Goal: Transaction & Acquisition: Download file/media

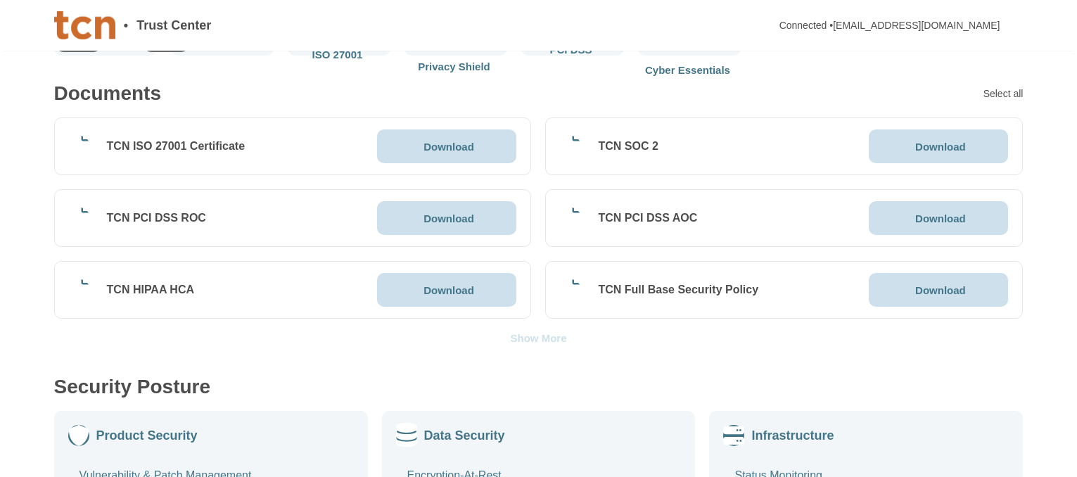
scroll to position [281, 0]
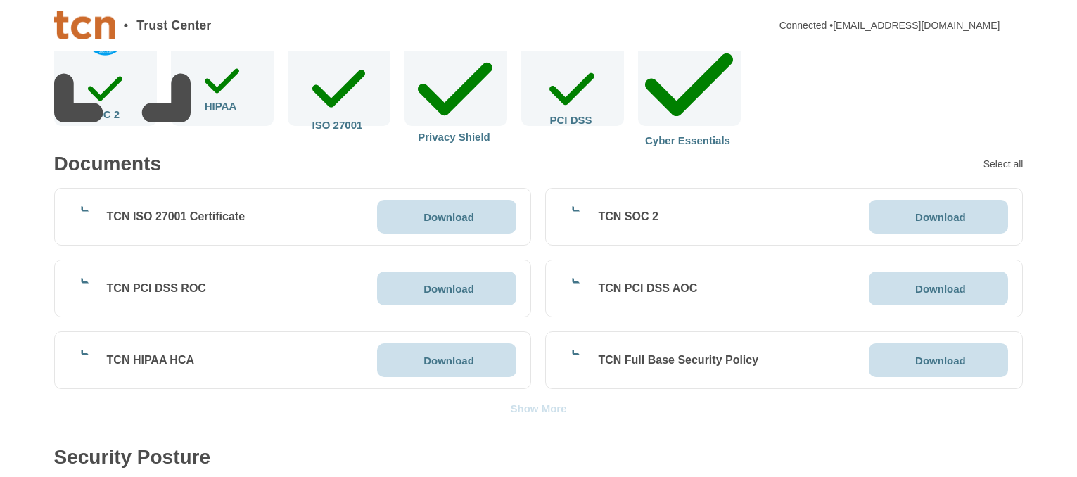
click at [445, 217] on p "Download" at bounding box center [449, 217] width 51 height 11
click at [537, 407] on div "Show More" at bounding box center [538, 408] width 56 height 11
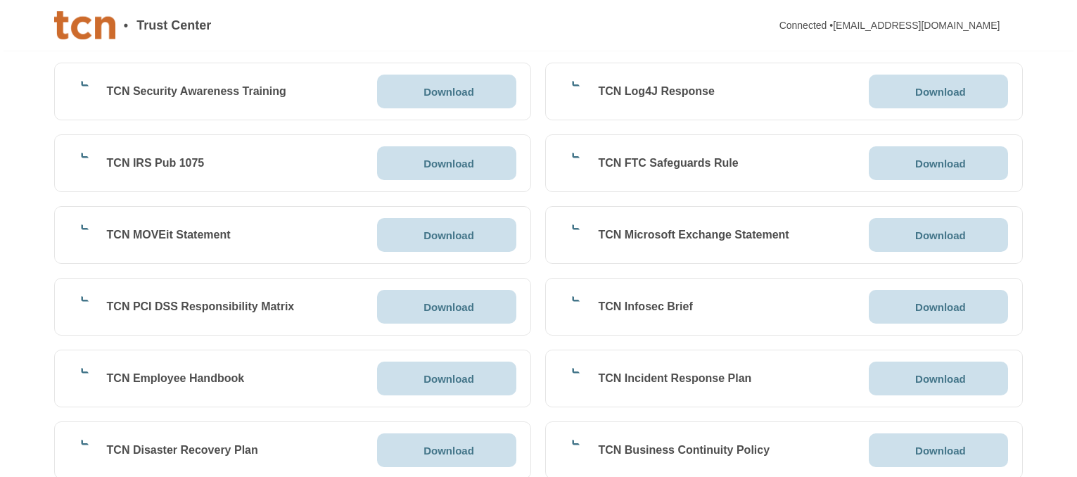
scroll to position [1126, 0]
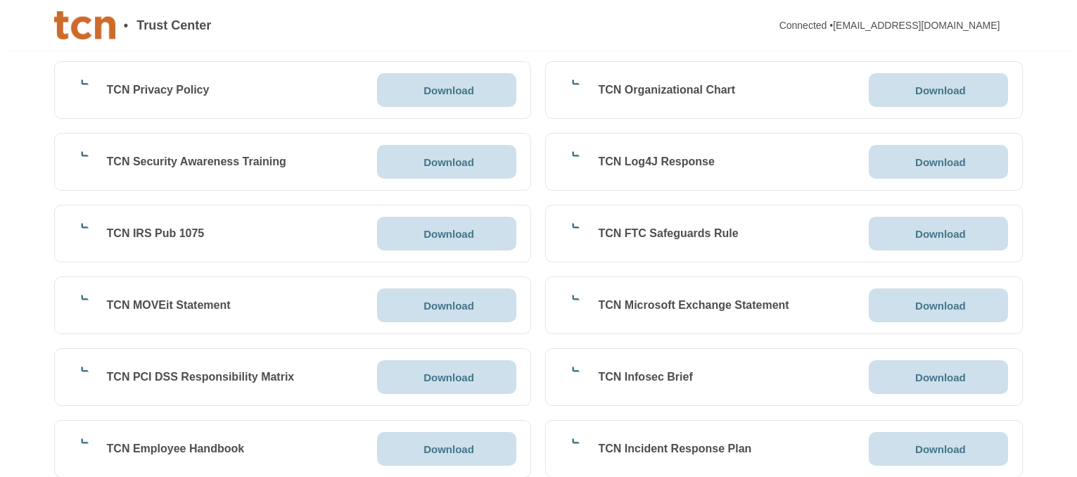
click at [446, 233] on p "Download" at bounding box center [449, 234] width 51 height 11
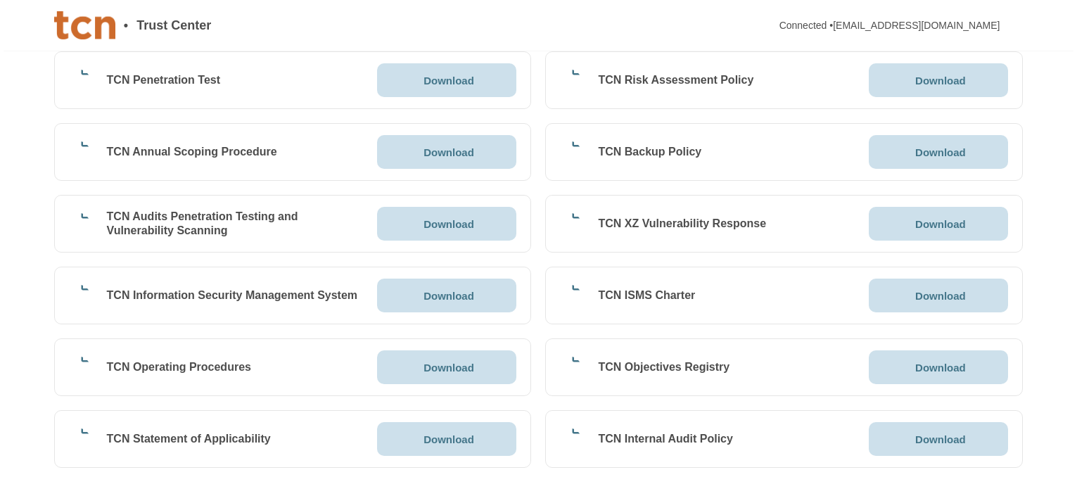
scroll to position [493, 0]
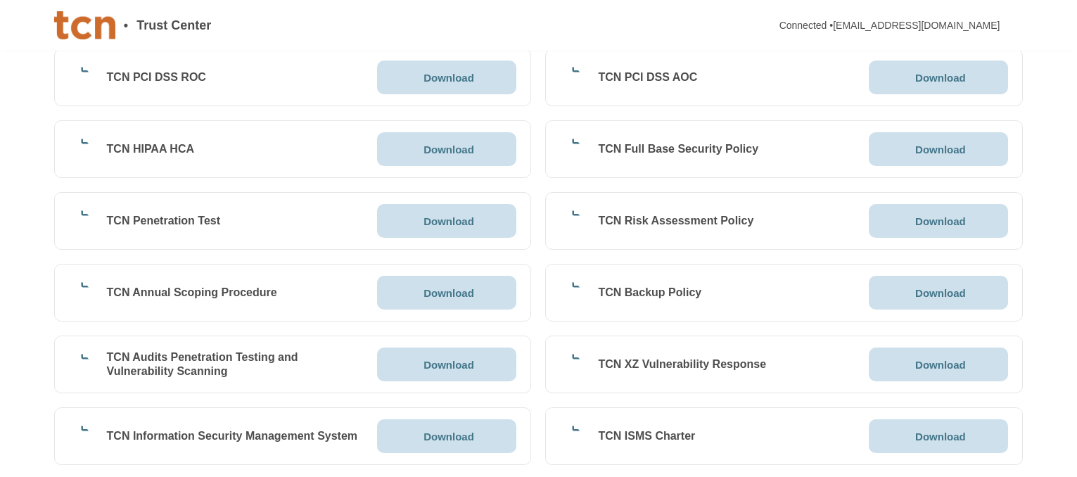
click at [429, 220] on p "Download" at bounding box center [449, 221] width 51 height 11
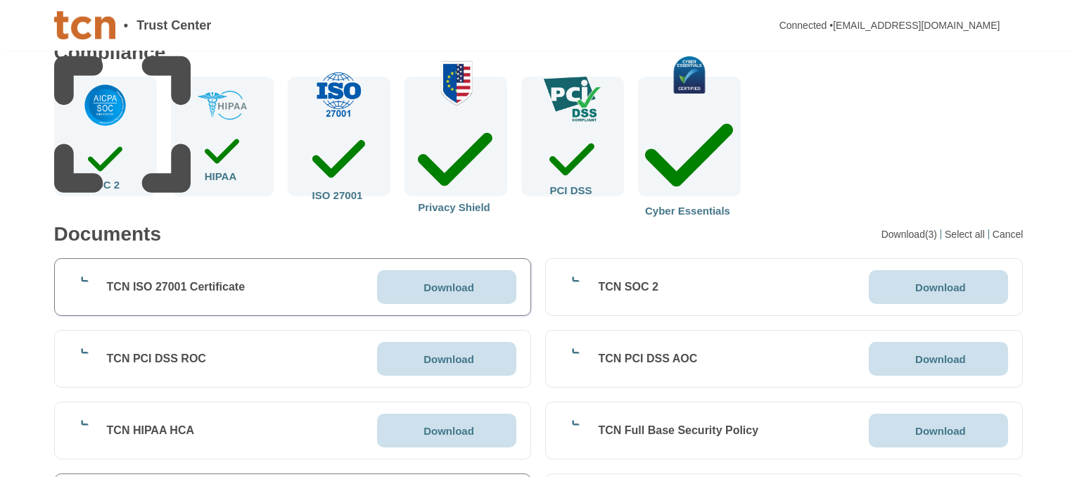
scroll to position [352, 0]
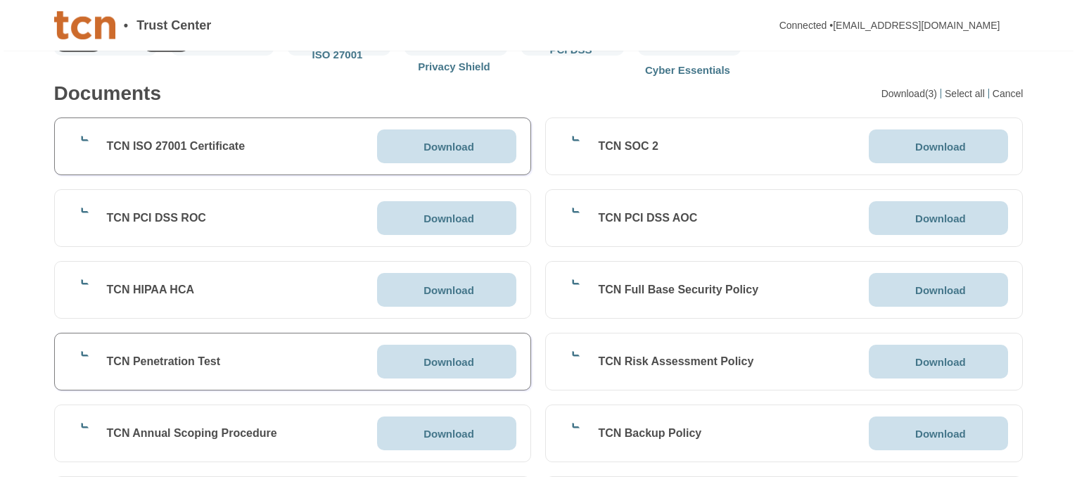
click at [448, 220] on p "Download" at bounding box center [449, 218] width 51 height 11
click at [436, 286] on p "Download" at bounding box center [449, 290] width 51 height 11
click at [944, 142] on p "Download" at bounding box center [940, 146] width 51 height 11
click at [931, 215] on p "Download" at bounding box center [940, 218] width 51 height 11
click at [926, 287] on p "Download" at bounding box center [940, 290] width 51 height 11
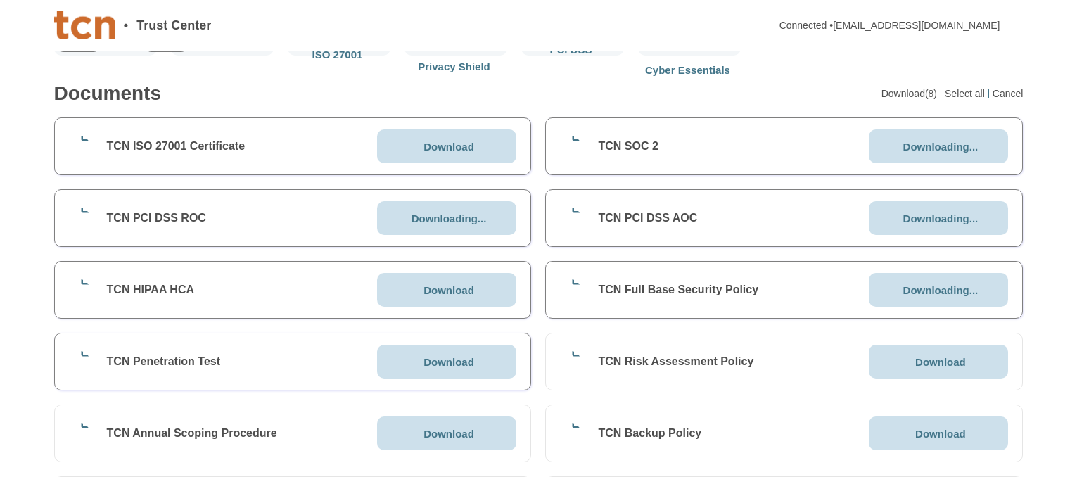
click at [934, 362] on p "Download" at bounding box center [940, 362] width 51 height 11
